Goal: Task Accomplishment & Management: Use online tool/utility

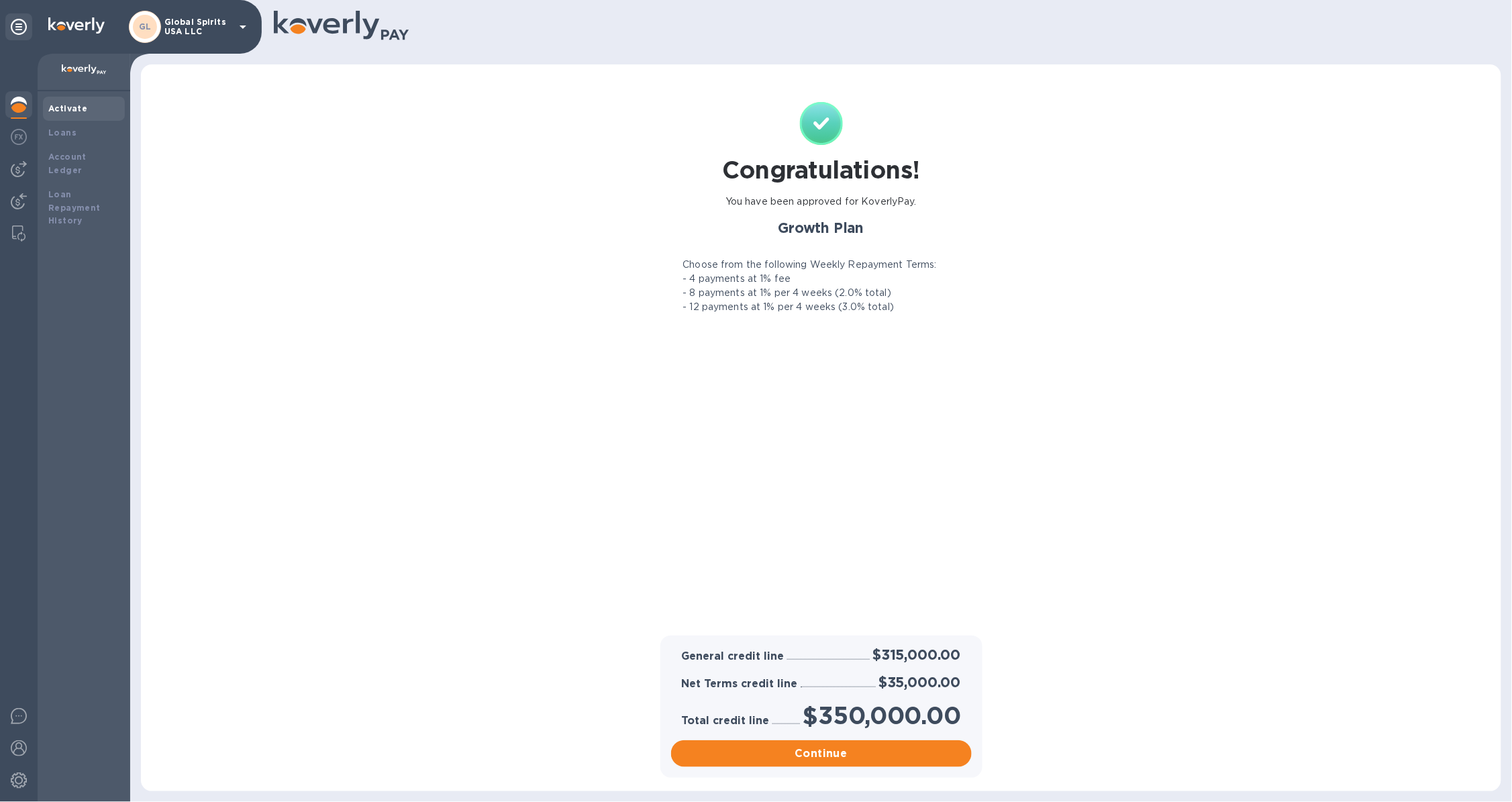
click at [240, 12] on div "GL Global Spirits USA LLC" at bounding box center [190, 27] width 122 height 32
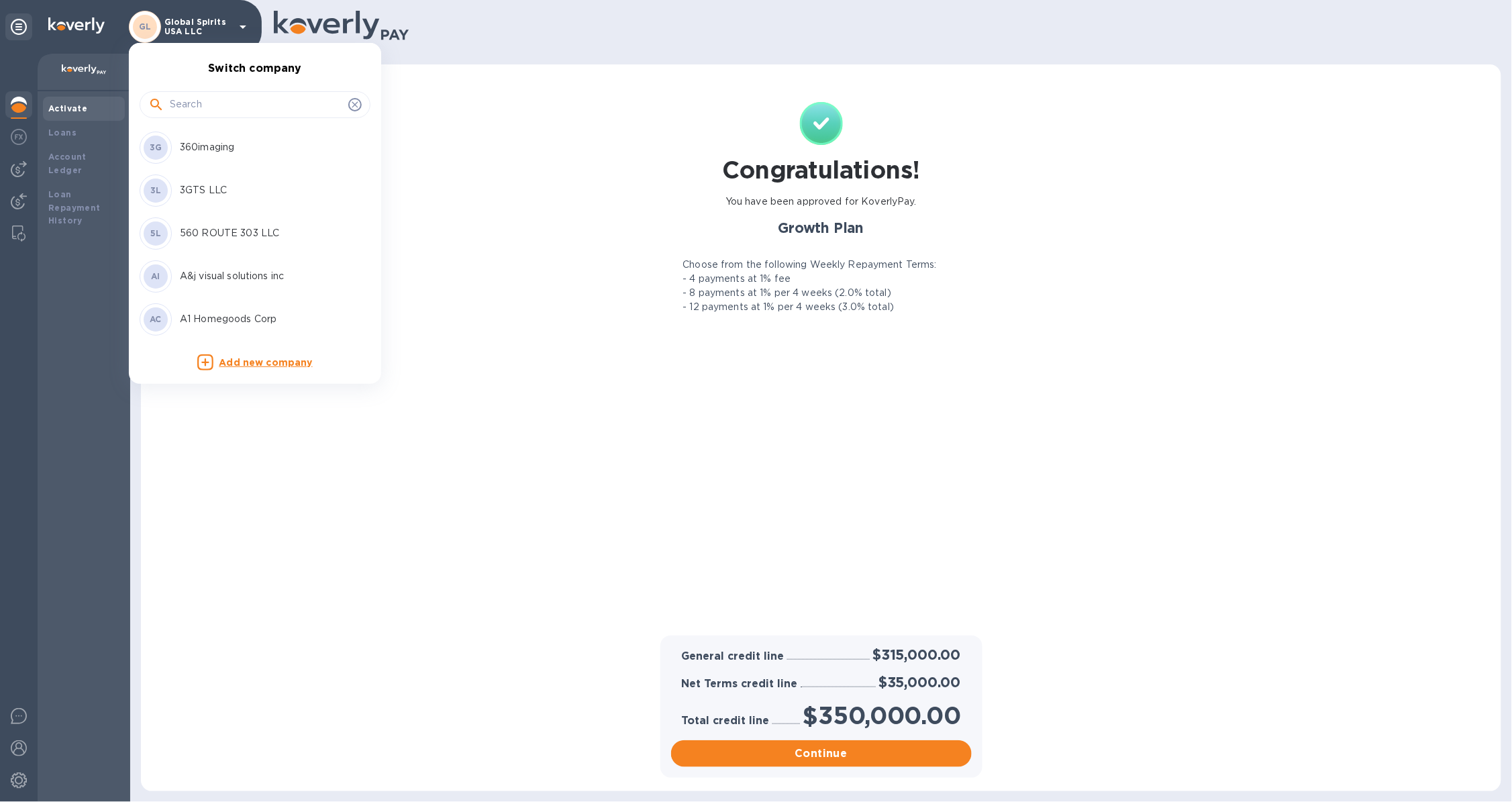
click at [207, 101] on input "text" at bounding box center [256, 105] width 173 height 20
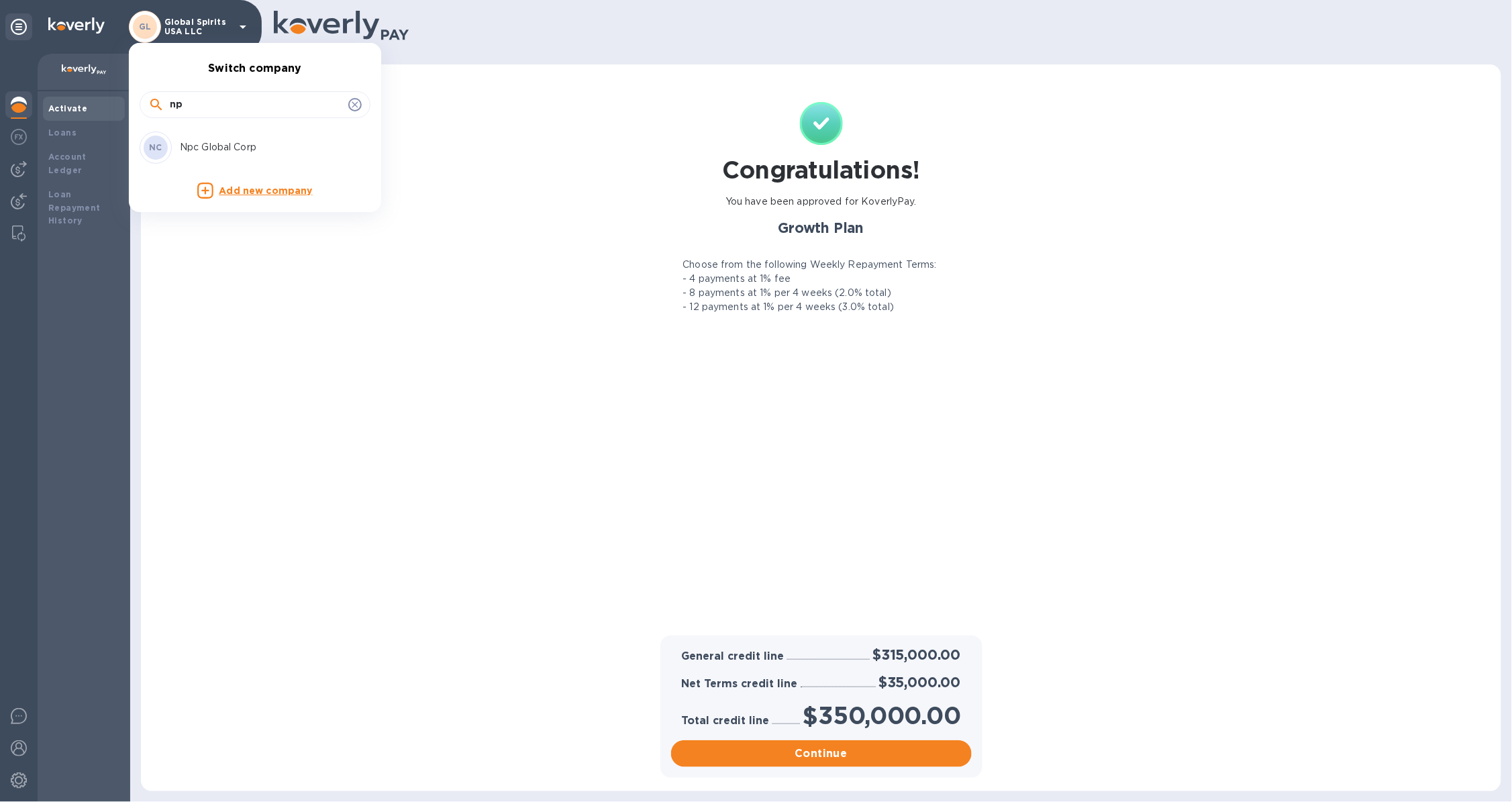
type input "np"
click at [206, 136] on div "NC Npc Global Corp" at bounding box center [245, 147] width 209 height 32
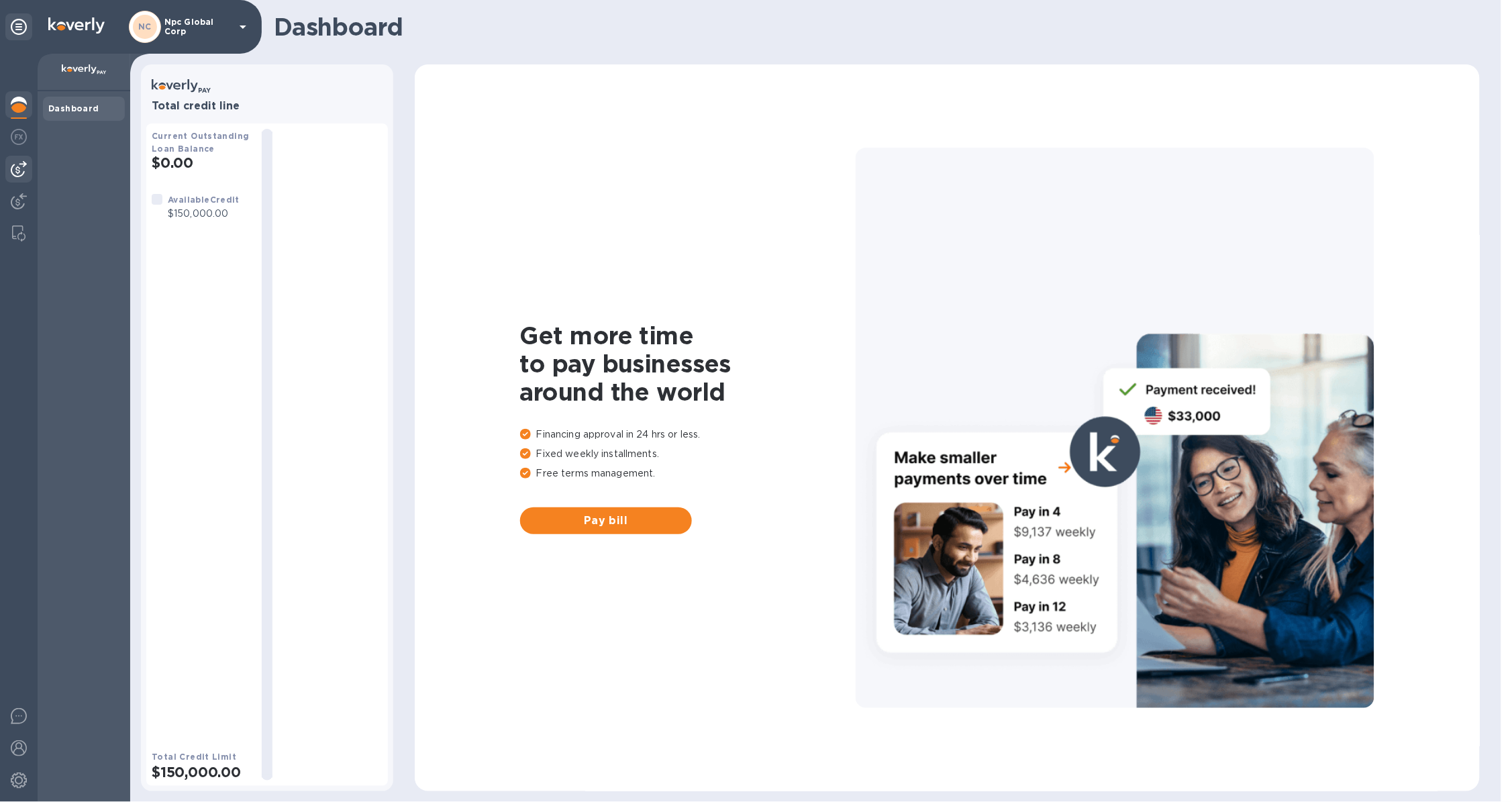
click at [7, 175] on div at bounding box center [18, 169] width 27 height 27
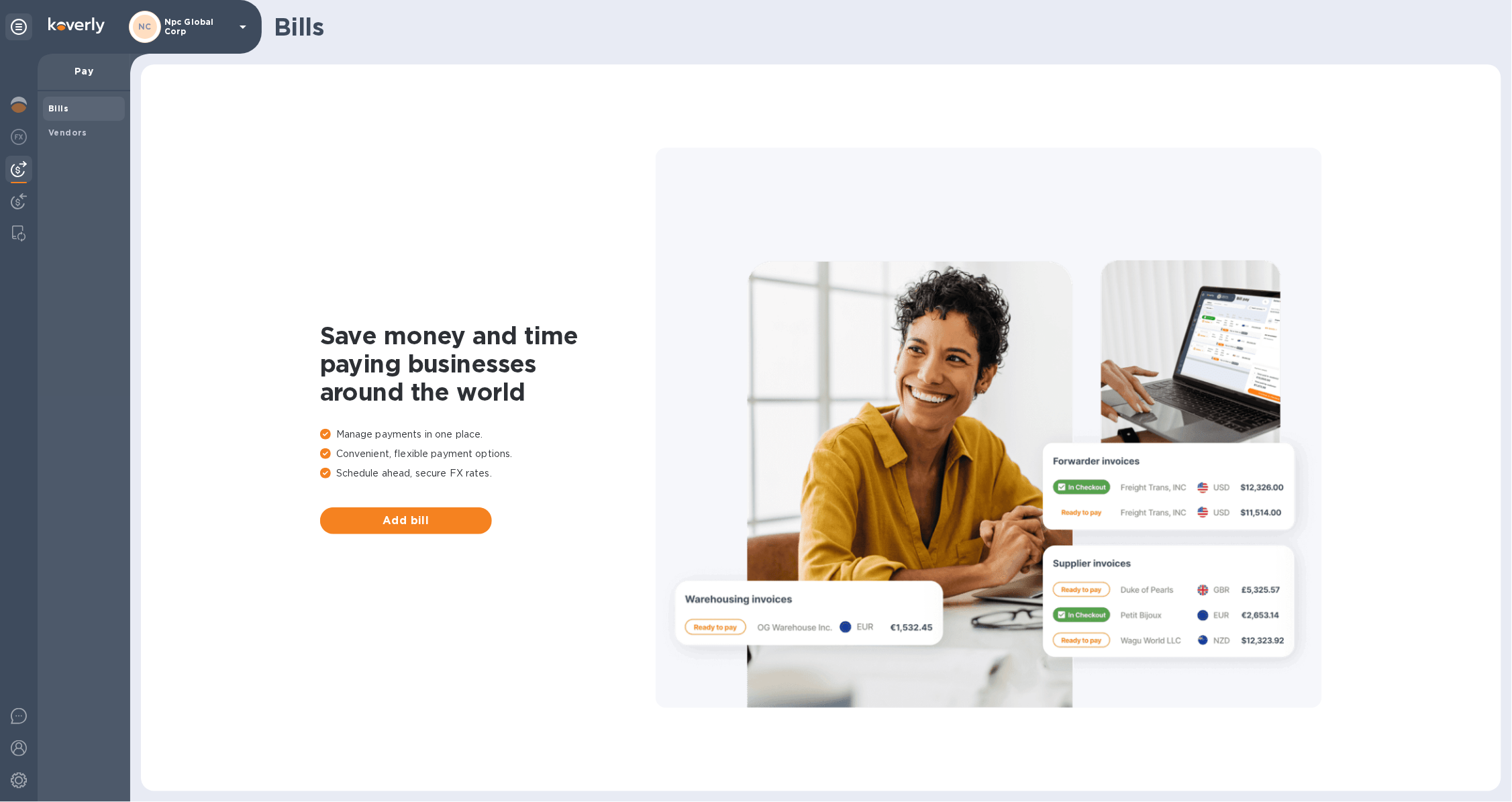
click at [70, 151] on div "Bills Vendors" at bounding box center [84, 446] width 92 height 710
click at [76, 131] on b "Vendors" at bounding box center [68, 133] width 39 height 10
